Goal: Information Seeking & Learning: Learn about a topic

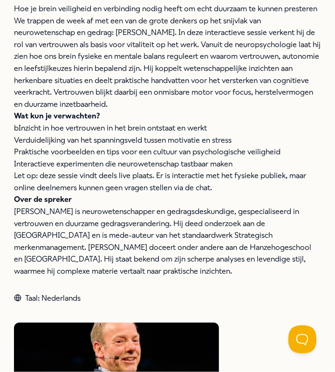
scroll to position [222, 0]
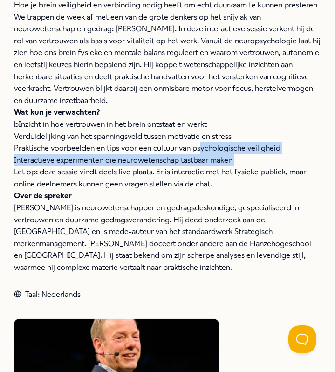
drag, startPoint x: 0, startPoint y: 0, endPoint x: -32, endPoint y: 186, distance: 188.9
click at [0, 186] on html ".empowr-logo_svg__cls-1{fill:#03032f} Alle categorieën Self-care library Terug …" at bounding box center [167, 186] width 335 height 372
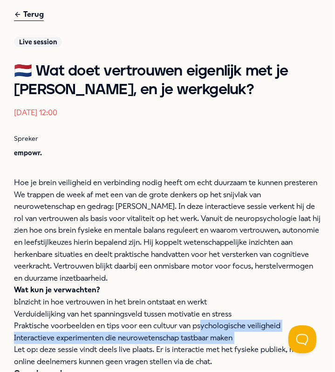
scroll to position [45, 0]
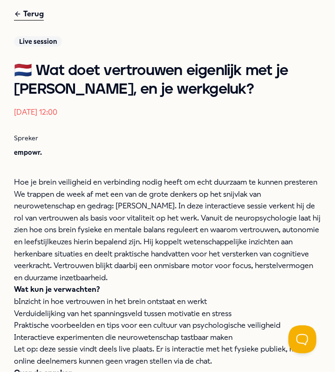
click at [127, 320] on p "Verduidelijking van het spanningsveld tussen motivatie en stress" at bounding box center [167, 314] width 307 height 12
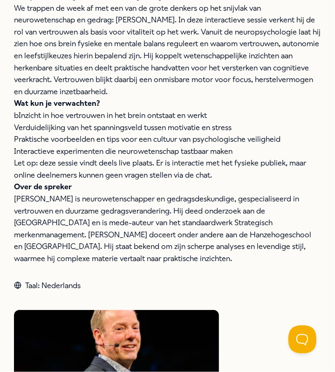
scroll to position [0, 0]
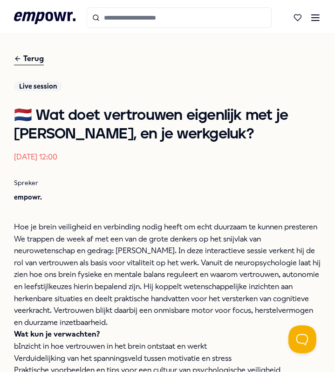
click at [41, 53] on div "Terug" at bounding box center [29, 59] width 30 height 13
click at [31, 56] on div "Terug" at bounding box center [29, 59] width 30 height 13
click at [36, 1] on header ".empowr-logo_svg__cls-1{fill:#03032f}" at bounding box center [167, 17] width 335 height 34
click at [36, 5] on header ".empowr-logo_svg__cls-1{fill:#03032f}" at bounding box center [167, 17] width 335 height 34
click at [36, 12] on icon ".empowr-logo_svg__cls-1{fill:#03032f}" at bounding box center [45, 17] width 62 height 17
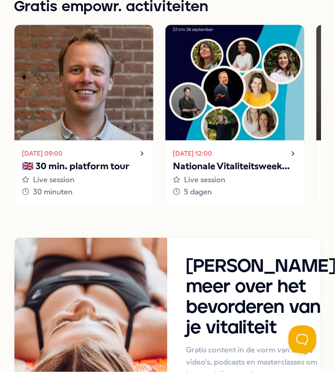
scroll to position [1221, 0]
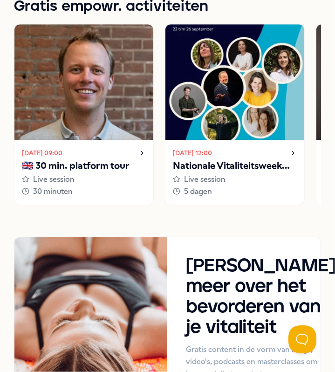
click at [214, 99] on img at bounding box center [235, 82] width 139 height 116
